Goal: Transaction & Acquisition: Purchase product/service

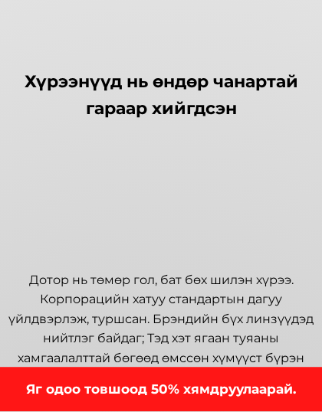
scroll to position [1851, 0]
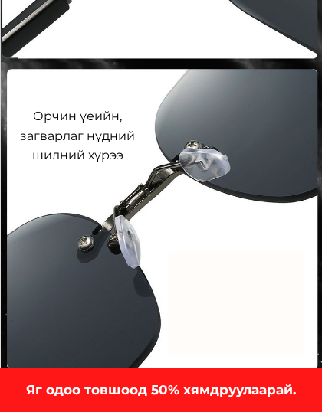
click at [233, 382] on h3 "Яг одоо товшоод 50% хямдруулаарай." at bounding box center [161, 390] width 322 height 21
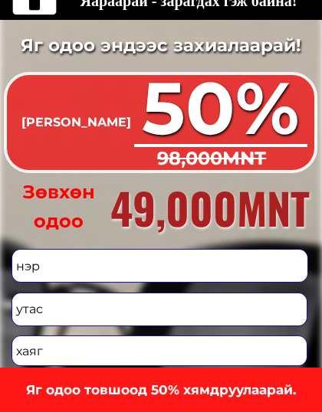
scroll to position [4045, 0]
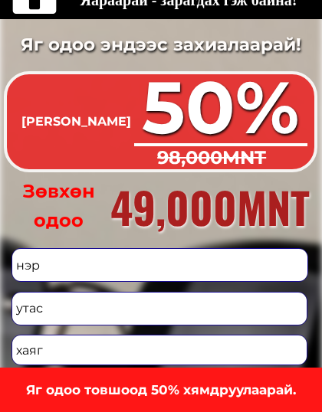
click at [46, 302] on input "tel" at bounding box center [159, 308] width 295 height 32
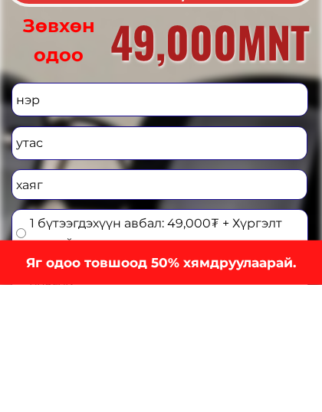
click at [217, 380] on h3 "Яг одоо товшоод 50% хямдруулаарай." at bounding box center [161, 390] width 322 height 21
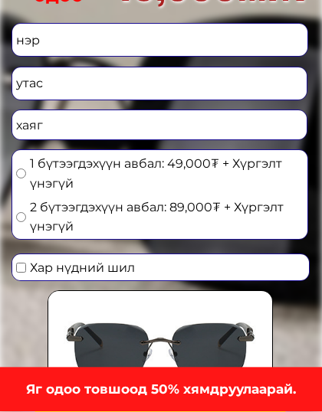
scroll to position [4271, 0]
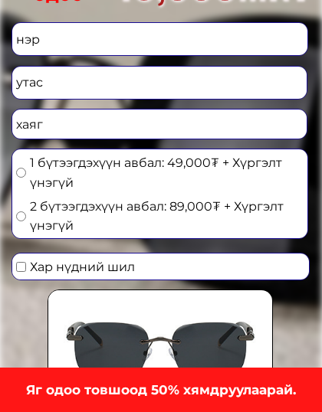
click at [42, 79] on input "tel" at bounding box center [159, 83] width 295 height 32
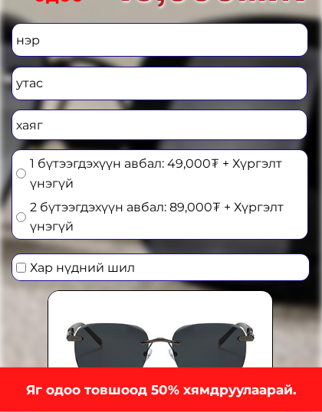
click at [41, 77] on input "tel" at bounding box center [159, 83] width 295 height 32
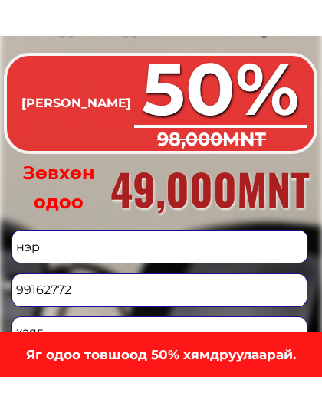
scroll to position [4092, 0]
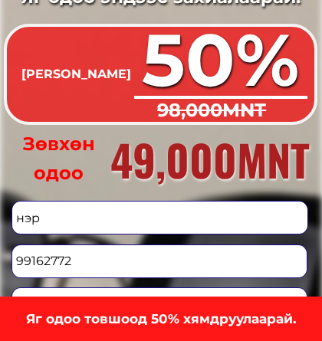
type input "99162772"
click at [43, 220] on input "text" at bounding box center [159, 217] width 295 height 32
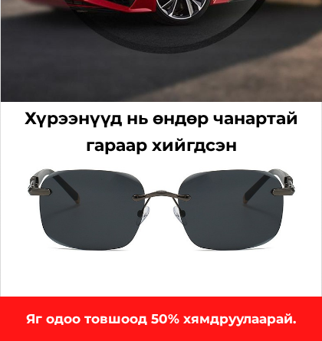
scroll to position [1813, 0]
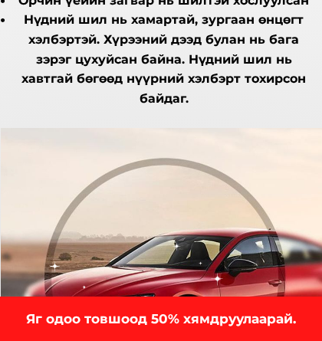
type input "Rinchinmyada"
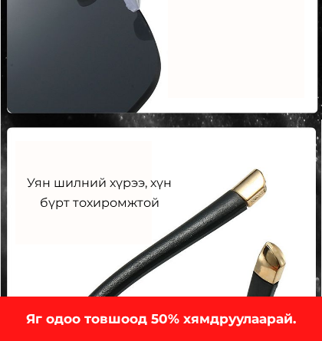
scroll to position [4149, 0]
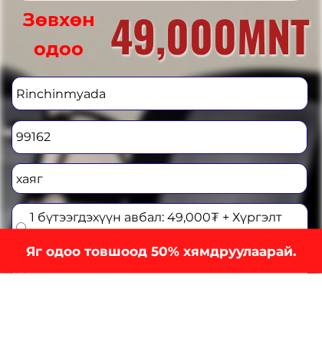
click at [321, 309] on h3 "Яг одоо товшоод 50% хямдруулаарай." at bounding box center [161, 319] width 322 height 21
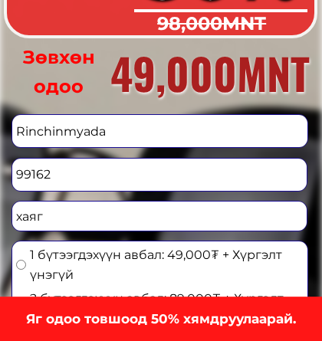
scroll to position [4179, 0]
click at [48, 171] on input "99162" at bounding box center [159, 174] width 295 height 32
type input "99162772"
click at [110, 130] on input "Rinchinmyada" at bounding box center [159, 131] width 295 height 32
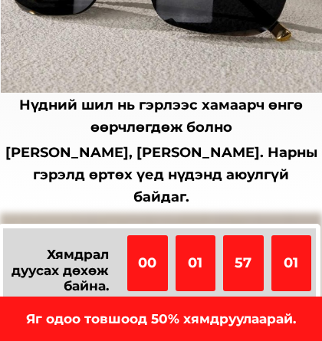
type input "Rinchinmyadag0"
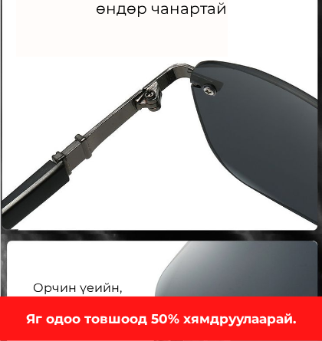
scroll to position [2600, 0]
